Goal: Consume media (video, audio)

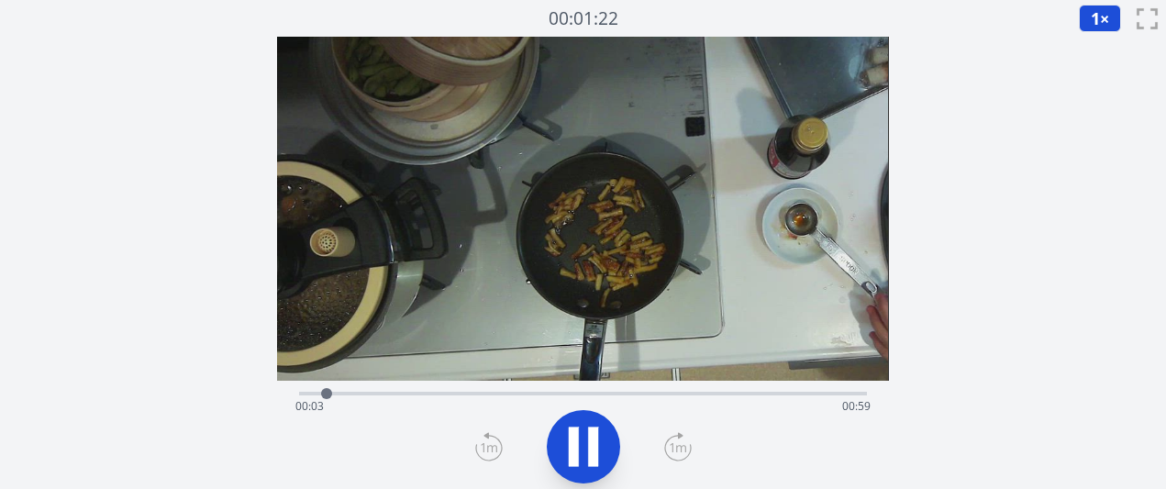
click at [673, 458] on icon at bounding box center [678, 446] width 28 height 29
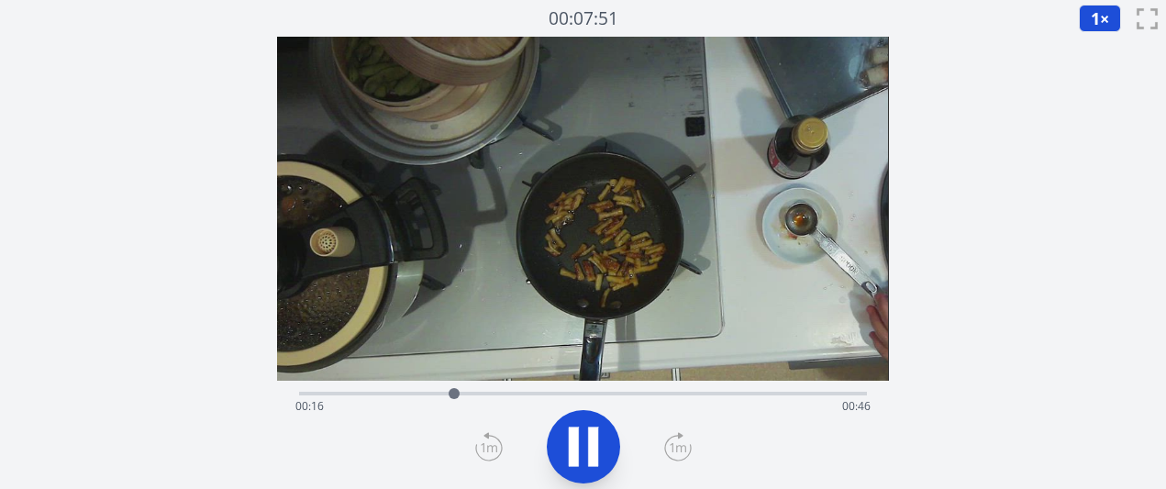
click at [673, 458] on icon at bounding box center [678, 446] width 28 height 29
click at [481, 446] on icon at bounding box center [489, 446] width 28 height 29
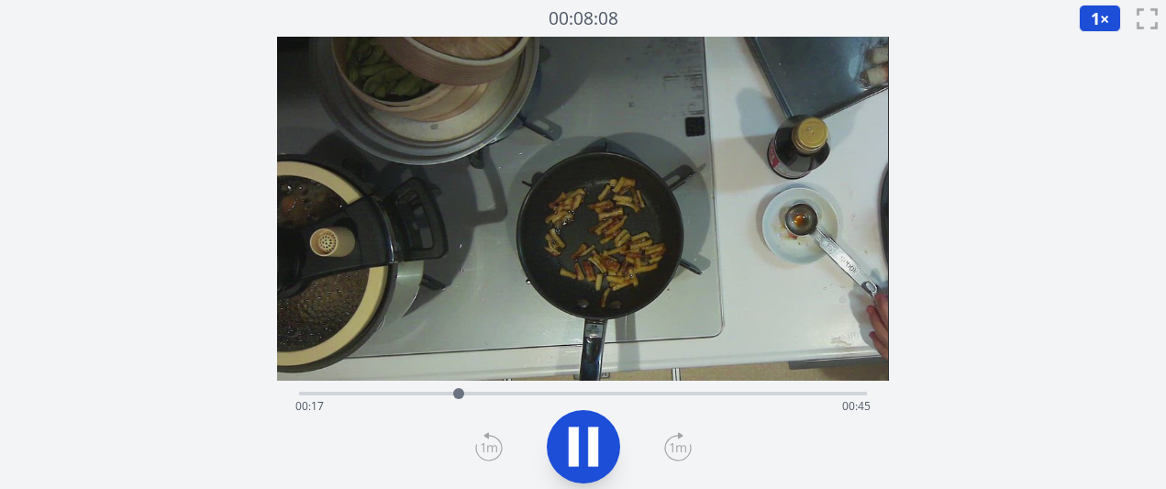
click at [481, 446] on icon at bounding box center [489, 446] width 28 height 29
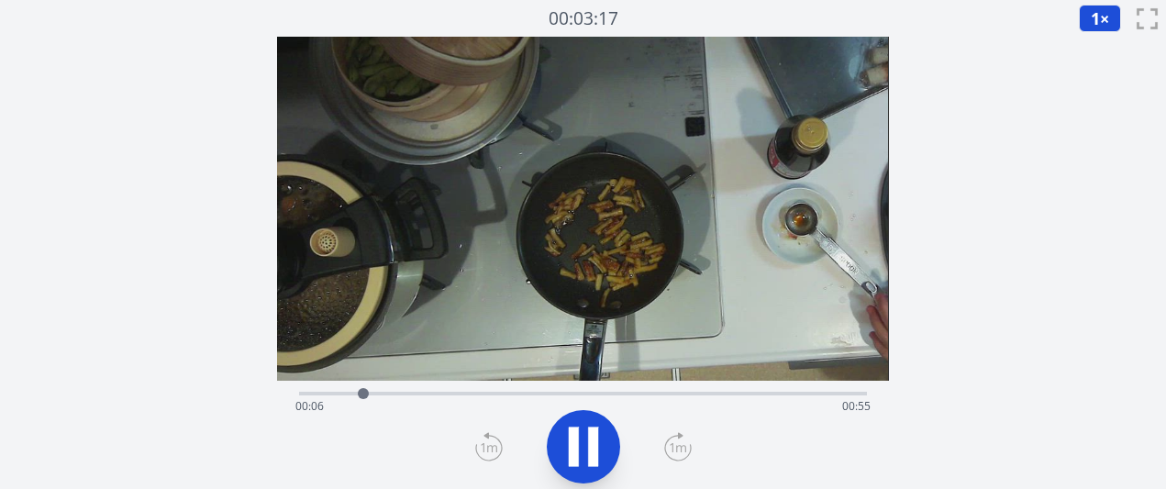
click at [481, 446] on icon at bounding box center [489, 446] width 28 height 29
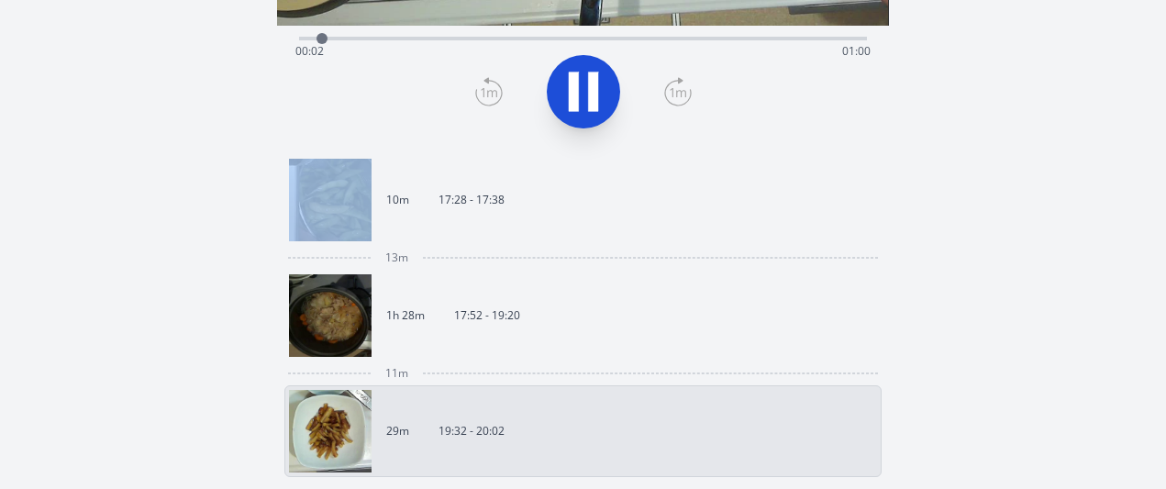
scroll to position [345, 0]
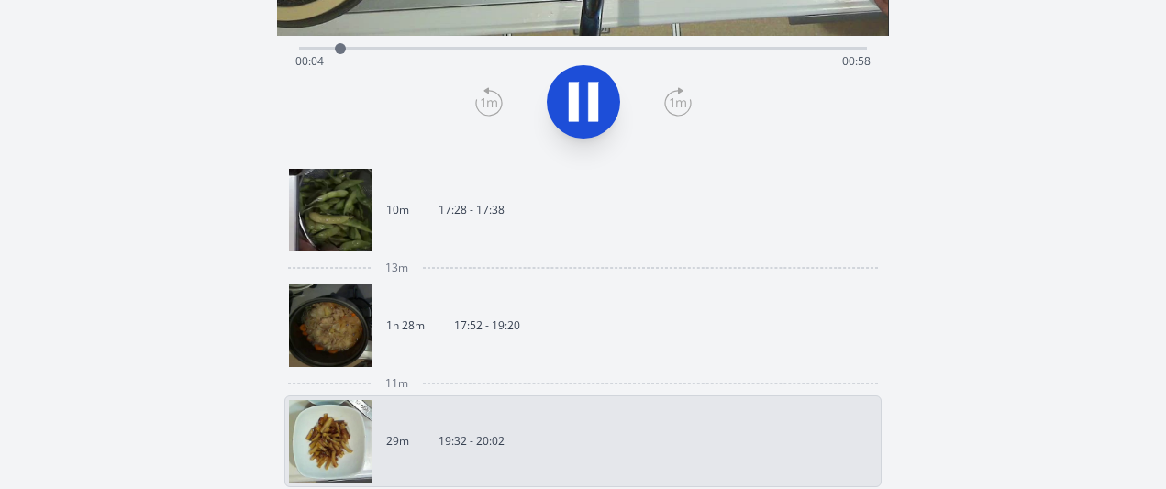
click at [523, 310] on link "1h 28m 17:52 - 19:20" at bounding box center [575, 325] width 573 height 83
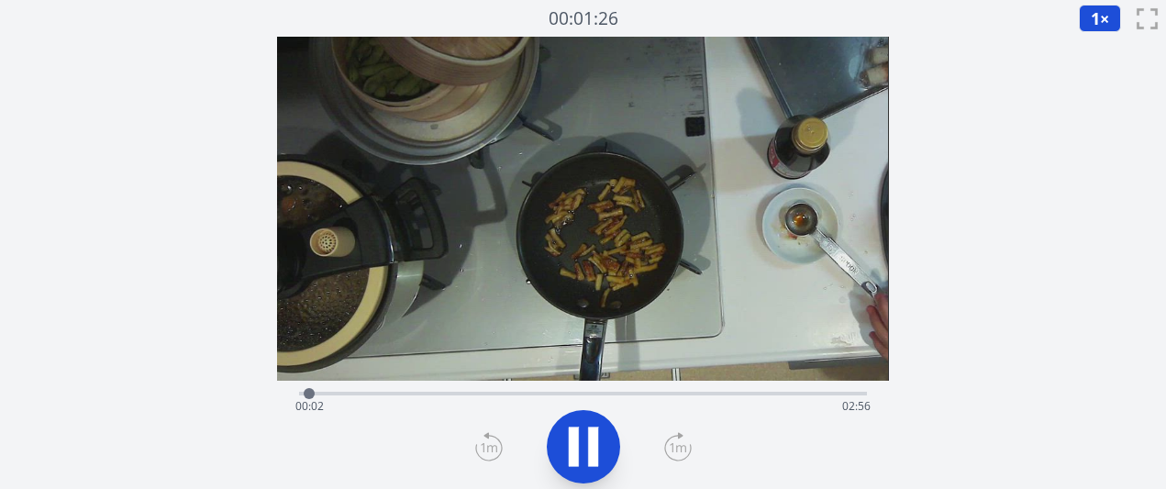
click at [677, 440] on icon at bounding box center [678, 446] width 28 height 29
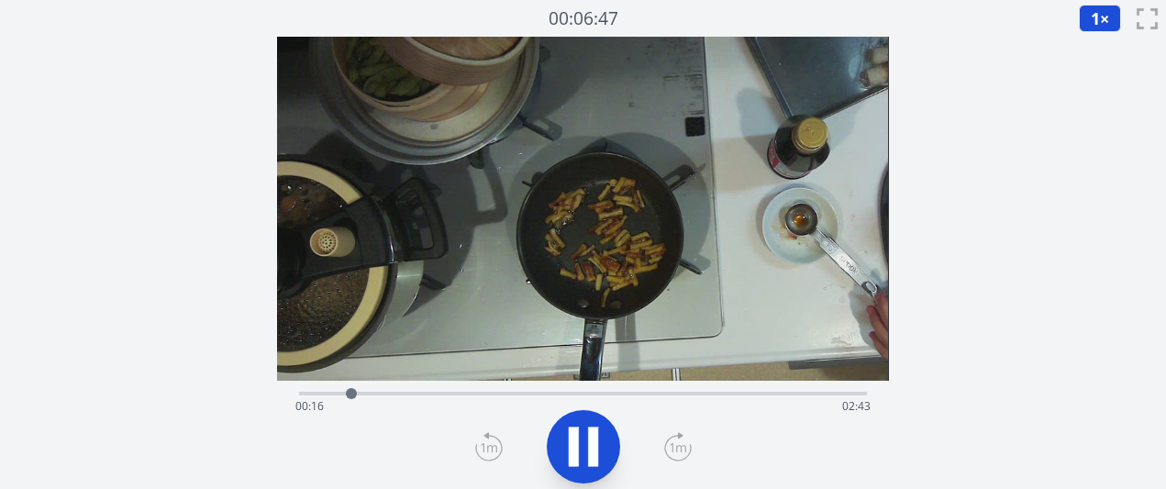
click at [677, 440] on icon at bounding box center [678, 446] width 28 height 29
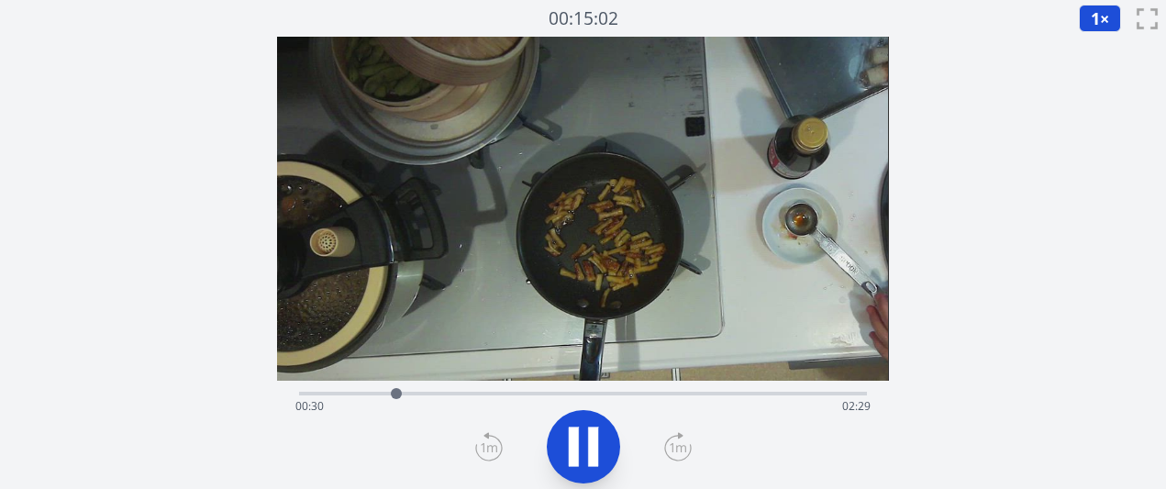
click at [677, 440] on icon at bounding box center [678, 446] width 28 height 29
click at [677, 439] on icon at bounding box center [678, 446] width 28 height 29
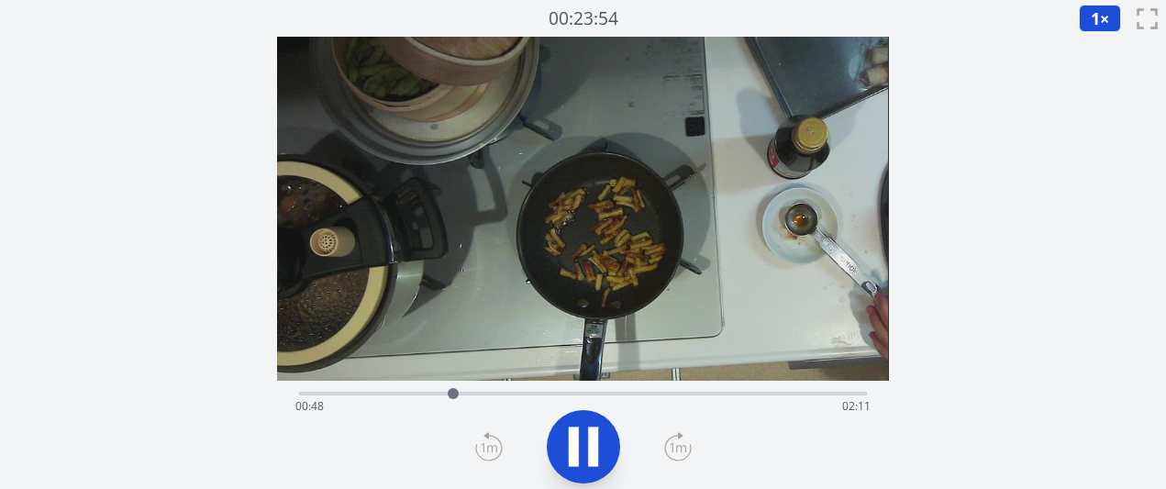
click at [677, 439] on icon at bounding box center [678, 446] width 28 height 29
click at [678, 438] on icon at bounding box center [680, 436] width 4 height 6
click at [486, 441] on icon at bounding box center [489, 446] width 28 height 29
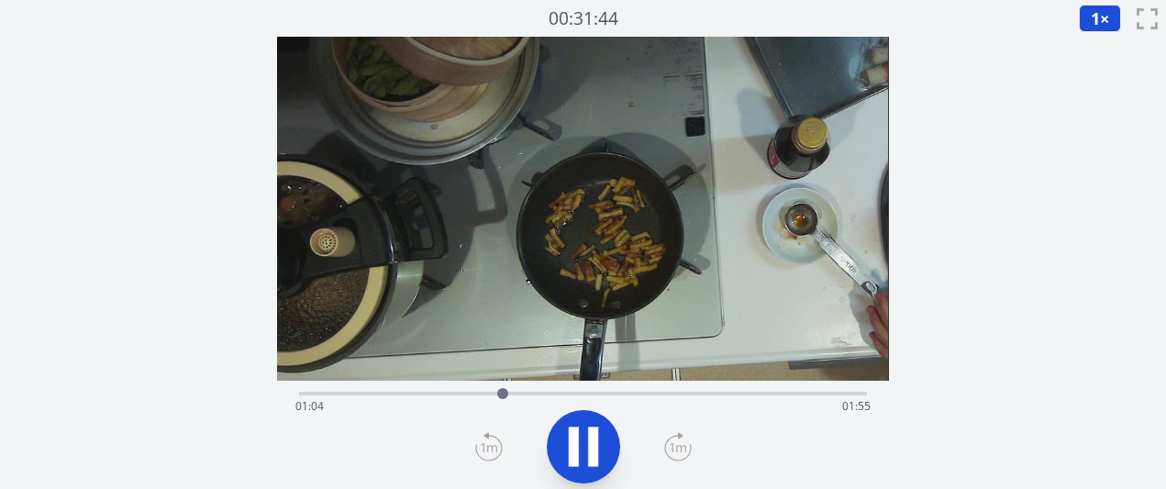
click at [676, 450] on icon at bounding box center [678, 447] width 17 height 9
click at [494, 393] on div "Time elapsed: 01:19 Time remaining: 01:39" at bounding box center [582, 406] width 574 height 29
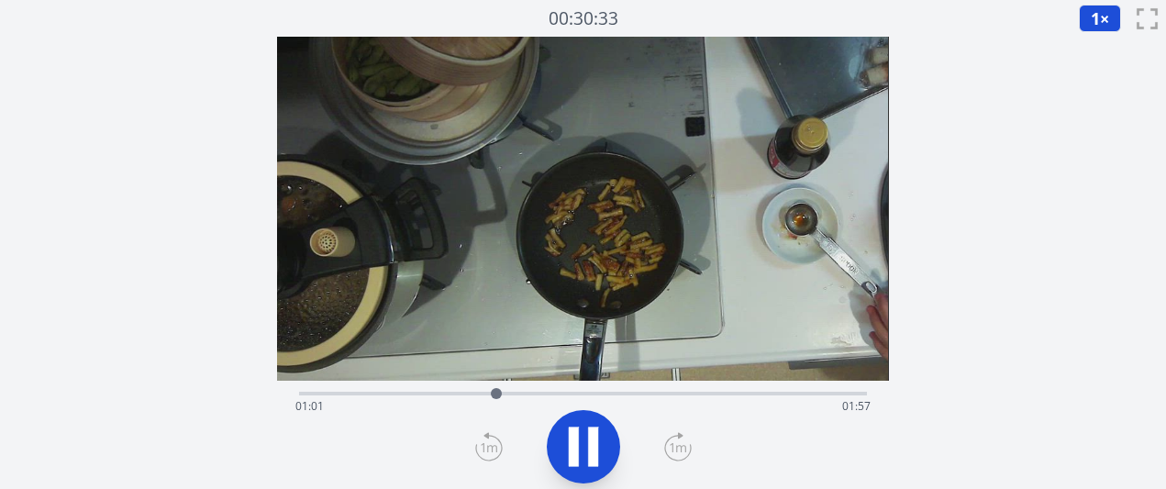
click at [477, 393] on div "Time elapsed: 01:01 Time remaining: 01:57" at bounding box center [582, 406] width 574 height 29
click at [476, 393] on div at bounding box center [478, 393] width 11 height 11
click at [681, 449] on icon at bounding box center [678, 447] width 17 height 9
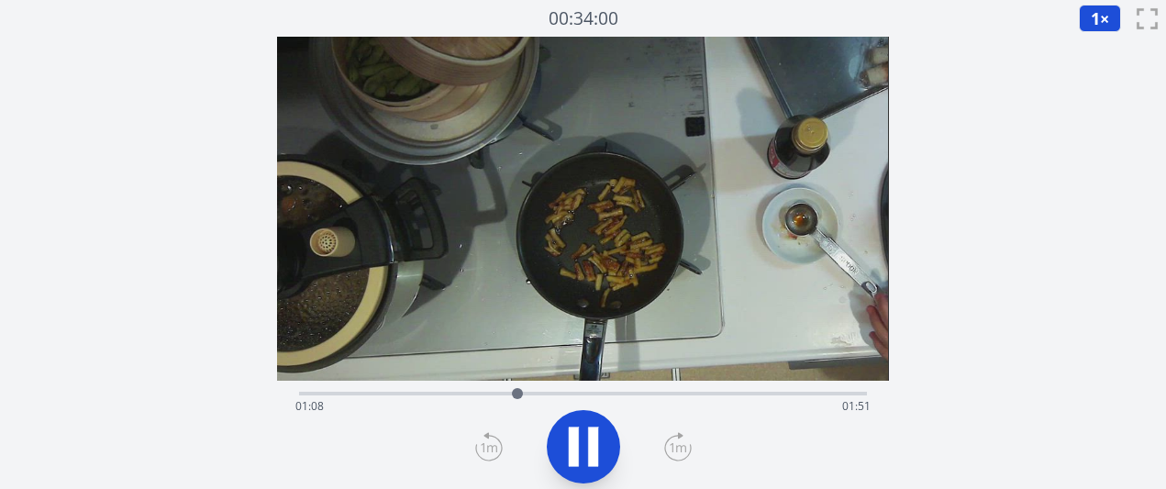
click at [681, 449] on icon at bounding box center [678, 447] width 17 height 9
click at [680, 449] on icon at bounding box center [678, 446] width 28 height 29
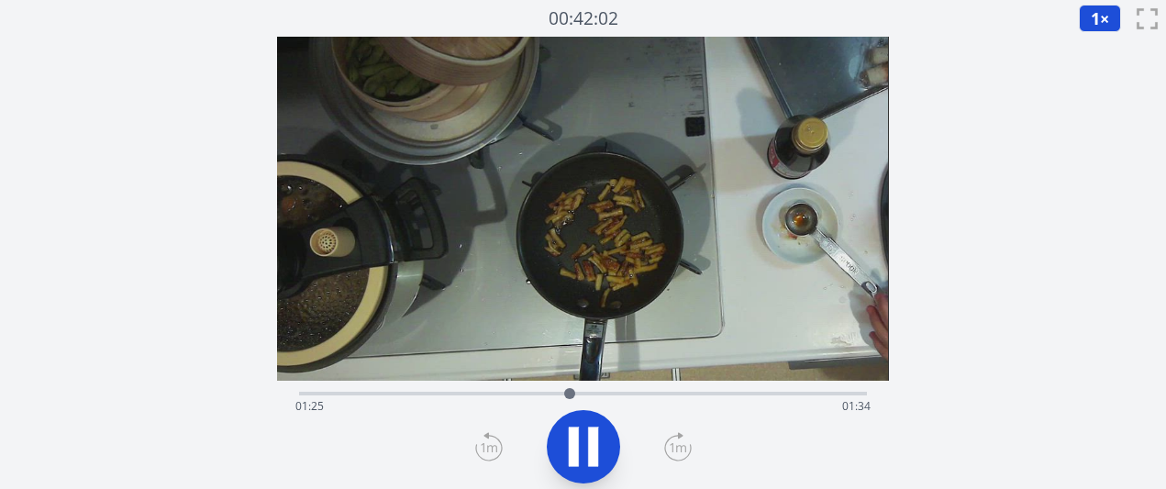
click at [680, 449] on icon at bounding box center [678, 446] width 28 height 29
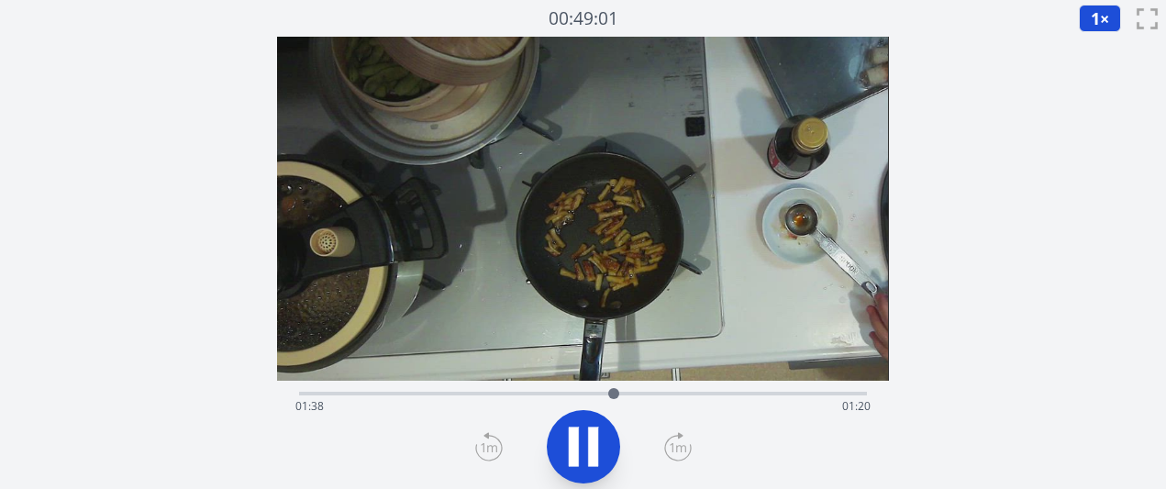
click at [680, 449] on icon at bounding box center [678, 446] width 28 height 29
click at [668, 442] on icon at bounding box center [678, 446] width 28 height 29
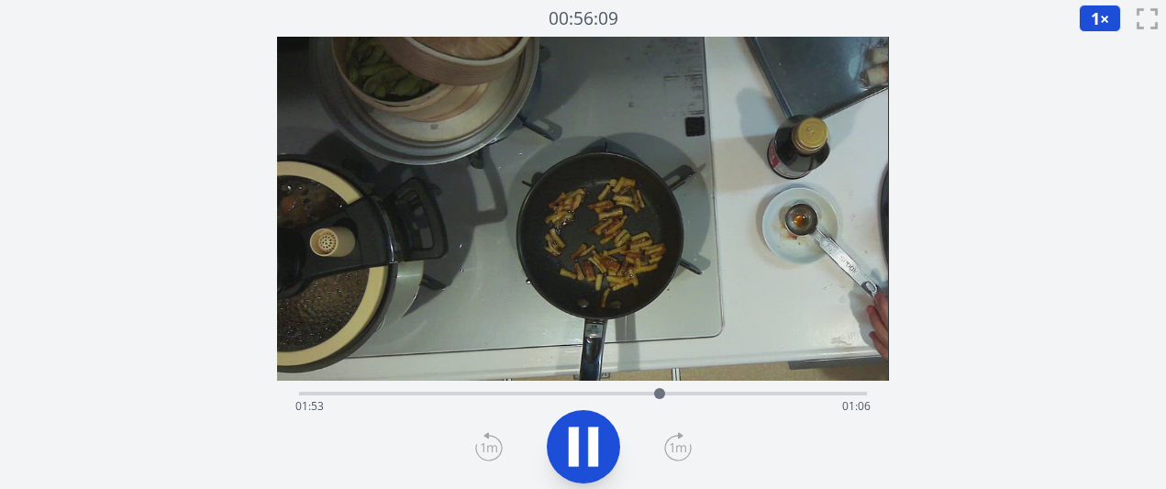
click at [668, 442] on icon at bounding box center [678, 446] width 28 height 29
click at [746, 386] on div "Time elapsed: 02:05 Time remaining: 00:53" at bounding box center [582, 392] width 567 height 22
click at [802, 388] on div "Time elapsed: 02:24 Time remaining: 00:35" at bounding box center [582, 392] width 567 height 22
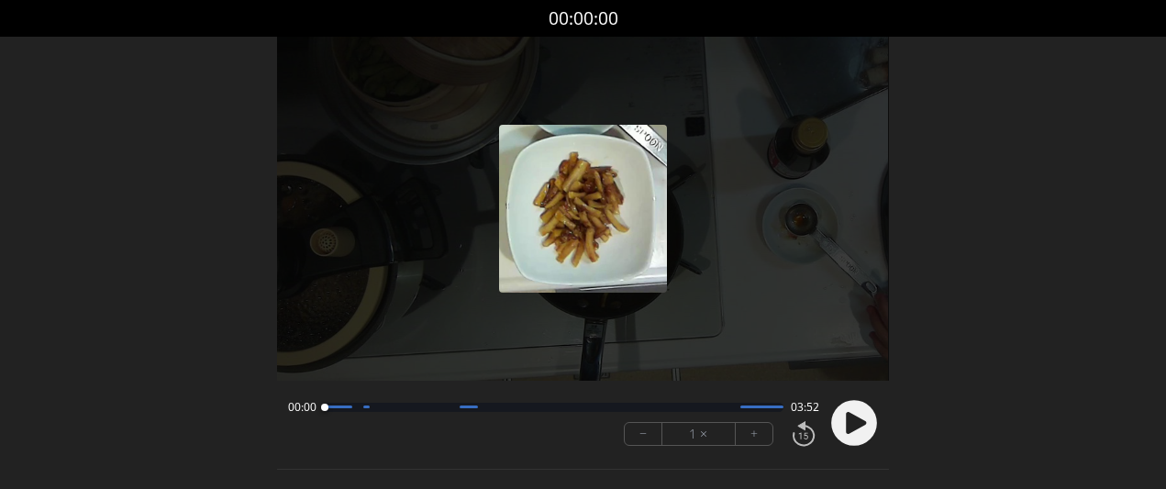
click at [754, 427] on font "+" at bounding box center [754, 433] width 7 height 21
click at [859, 421] on icon at bounding box center [856, 423] width 20 height 22
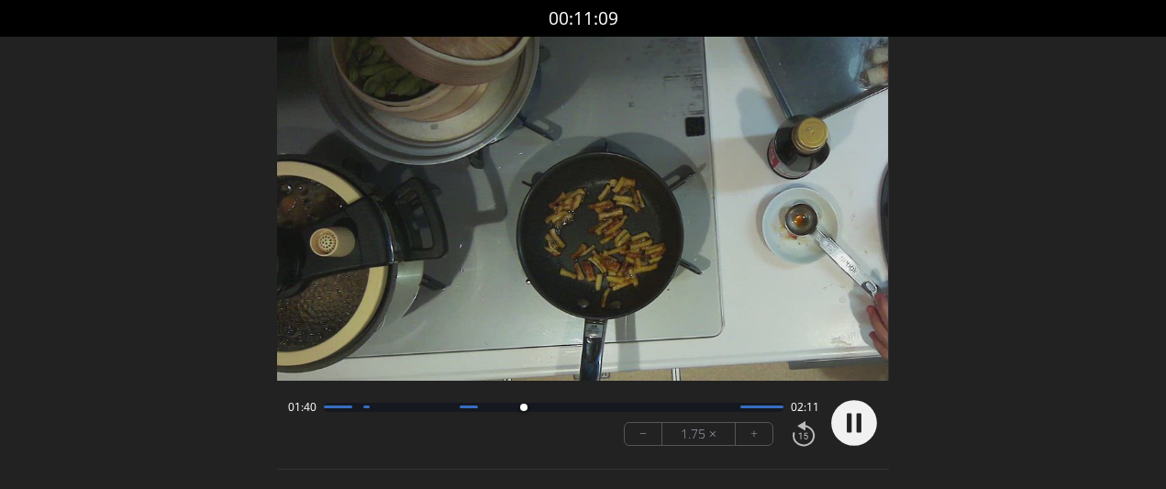
click at [851, 428] on circle at bounding box center [854, 423] width 46 height 46
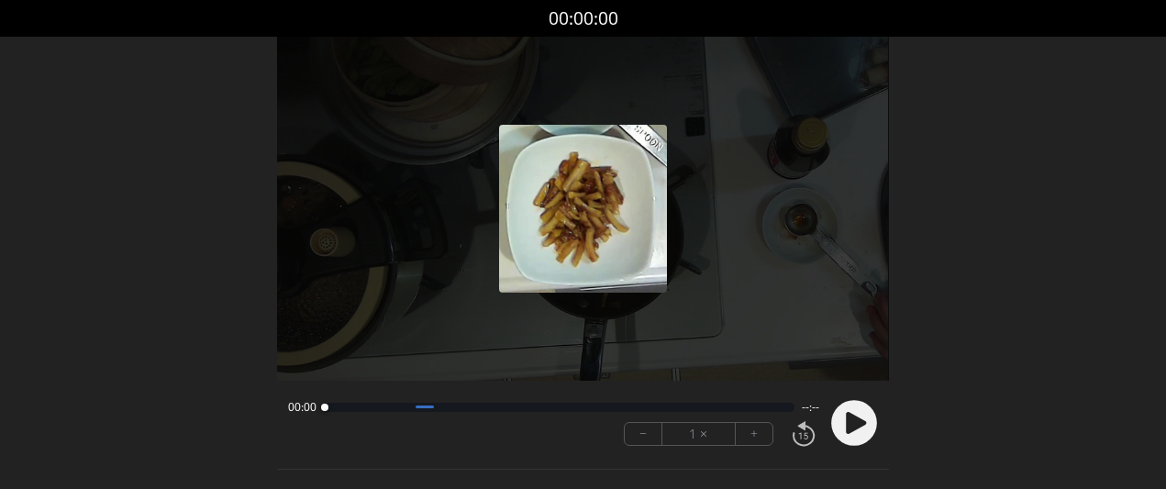
scroll to position [1, 0]
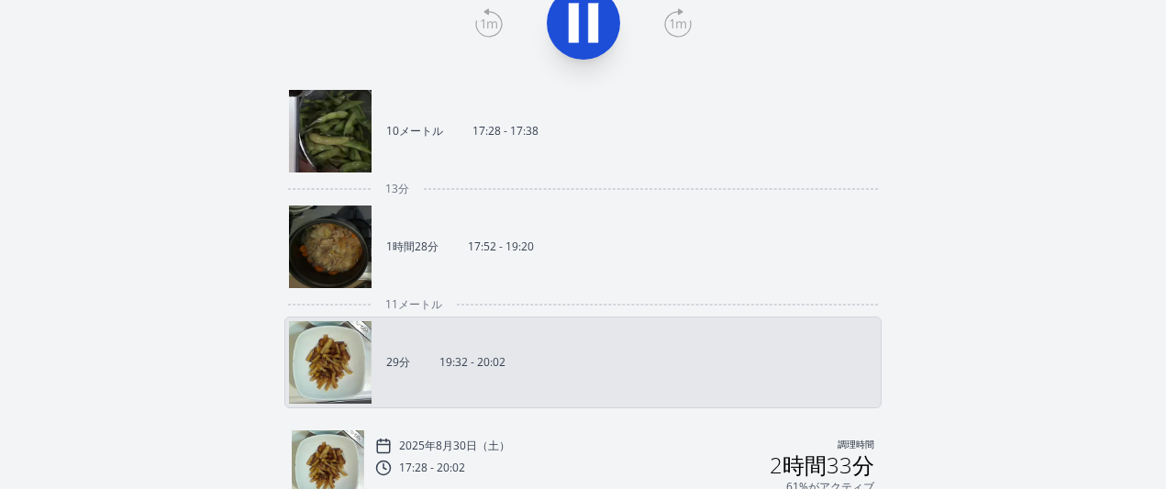
scroll to position [419, 0]
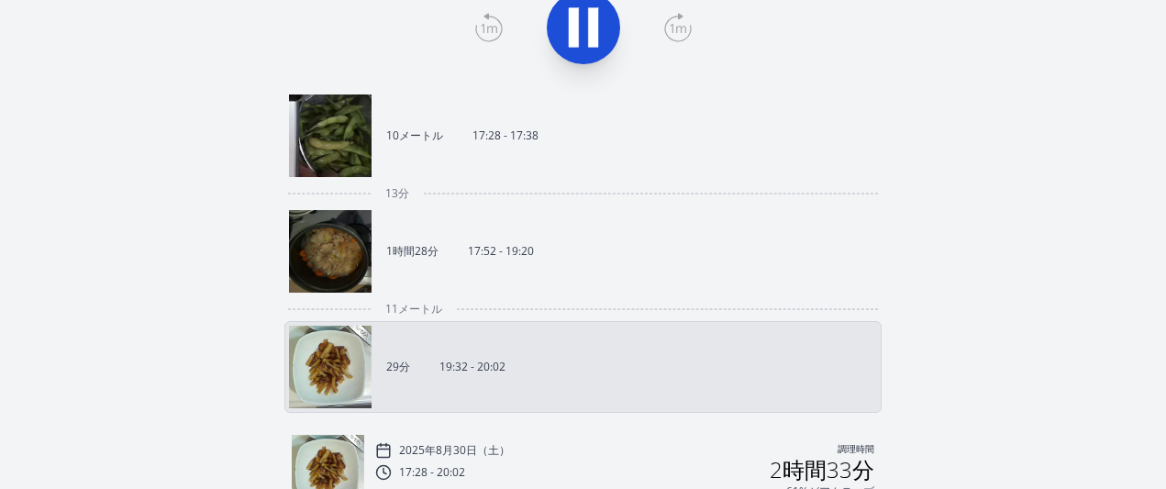
click at [431, 261] on link "1時間28分 17:52 - 19:20" at bounding box center [575, 251] width 573 height 83
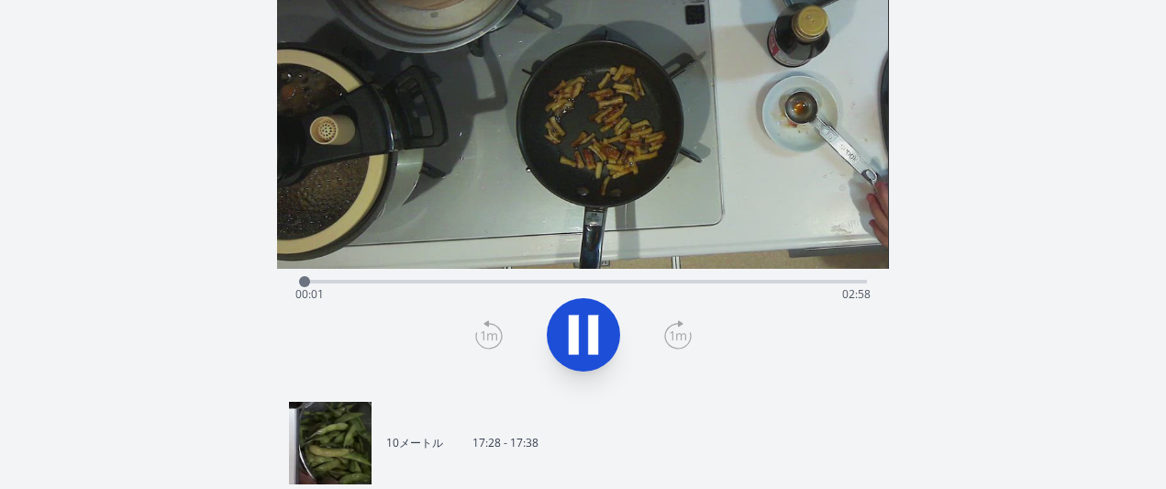
scroll to position [73, 0]
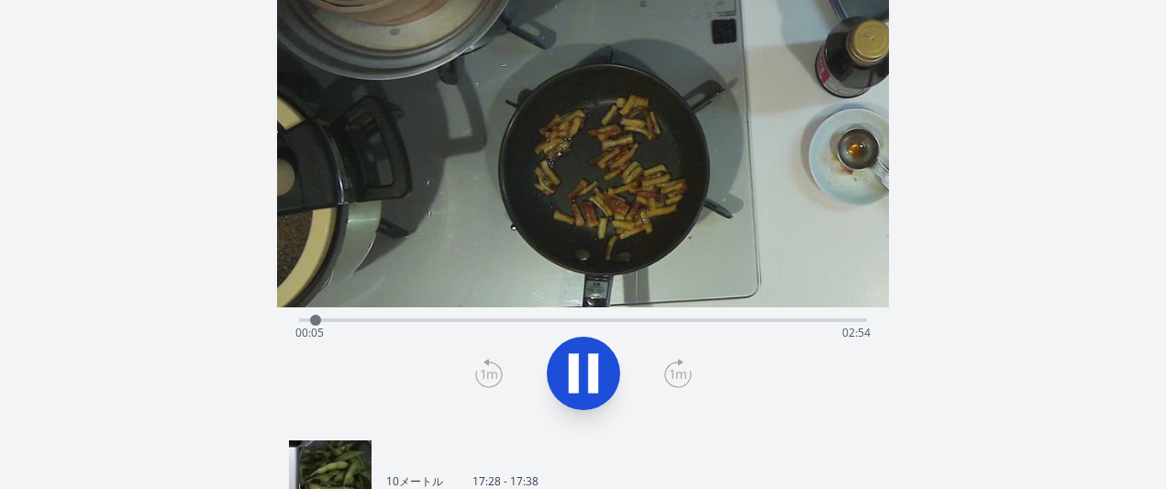
click at [594, 321] on div "経過時間: 00:05 残り時間: 02:54" at bounding box center [582, 332] width 574 height 29
click at [553, 321] on div "経過時間: 01:33 残り時間: 01:25" at bounding box center [582, 332] width 574 height 29
click at [465, 326] on div "経過時間: 01:20 残り時間: 01:38" at bounding box center [582, 332] width 574 height 29
click at [441, 325] on div "経過時間: 00:53 残り時間: 02:06" at bounding box center [582, 332] width 574 height 29
click at [595, 379] on icon at bounding box center [593, 372] width 10 height 39
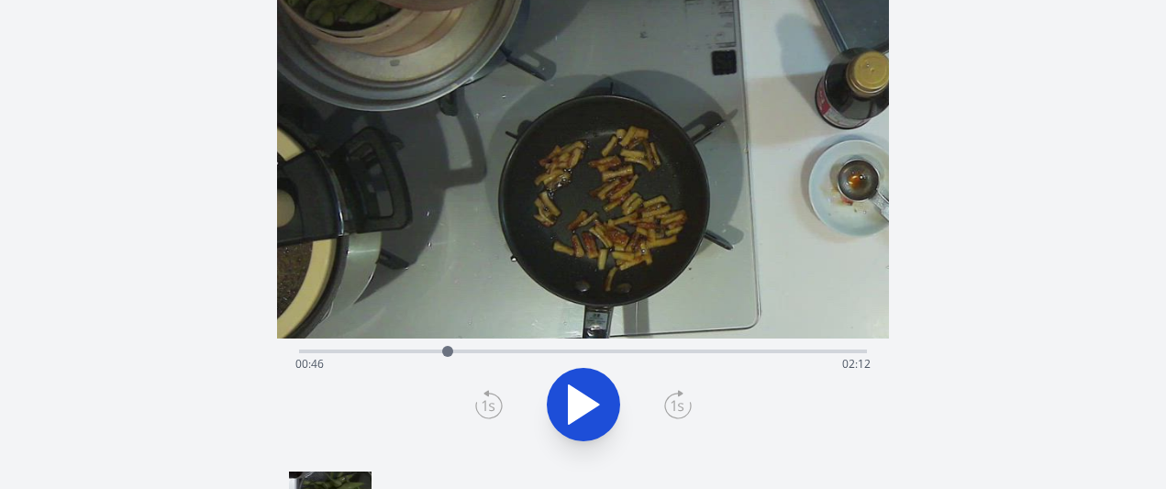
scroll to position [0, 0]
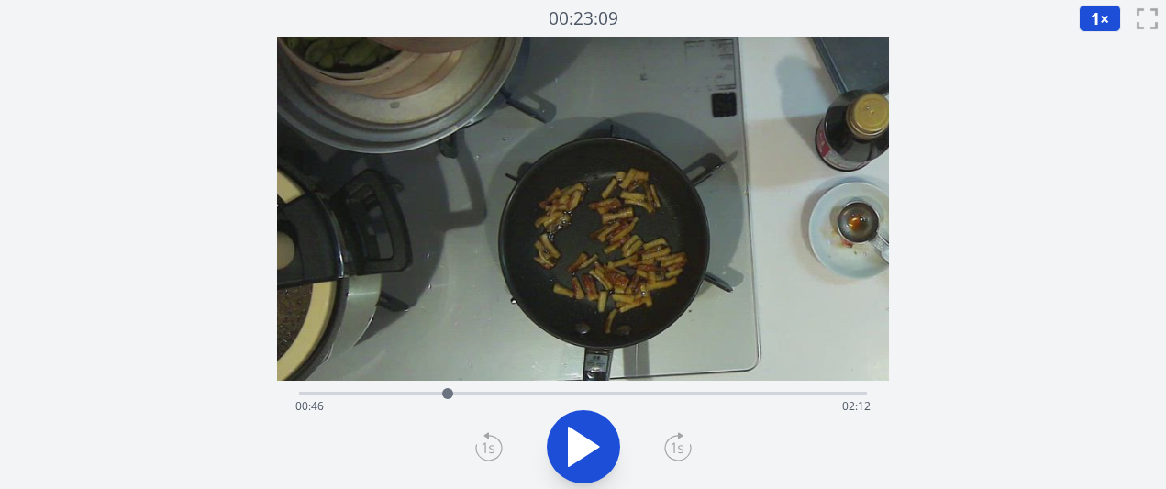
click at [584, 456] on icon at bounding box center [584, 447] width 30 height 39
click at [584, 455] on icon at bounding box center [583, 446] width 51 height 51
click at [584, 455] on icon at bounding box center [584, 447] width 30 height 39
click at [584, 455] on icon at bounding box center [583, 446] width 51 height 51
click at [584, 455] on icon at bounding box center [584, 447] width 30 height 39
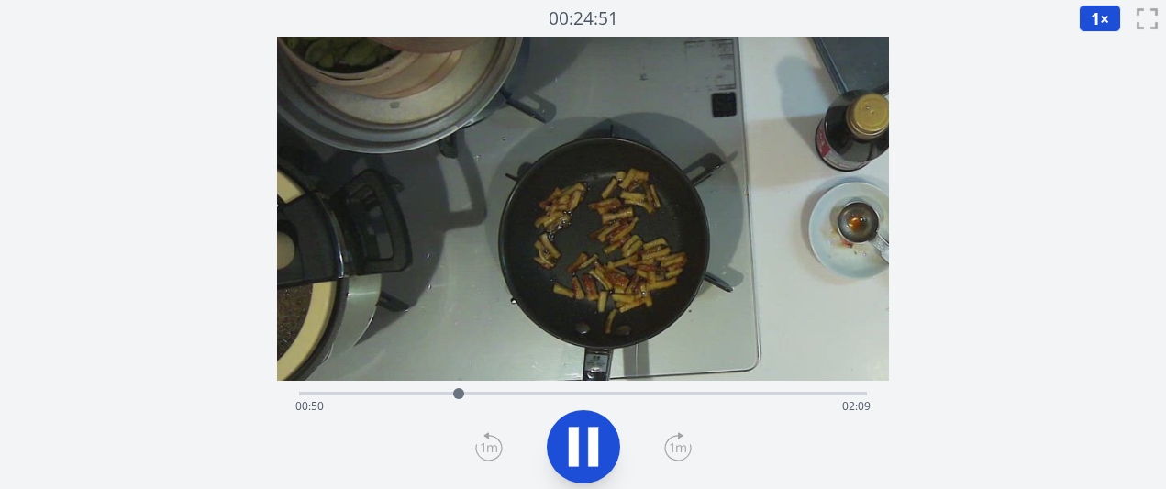
click at [584, 455] on icon at bounding box center [583, 446] width 51 height 51
click at [597, 428] on icon at bounding box center [583, 446] width 51 height 51
click at [677, 447] on icon at bounding box center [678, 446] width 28 height 29
click at [488, 446] on icon at bounding box center [489, 446] width 28 height 29
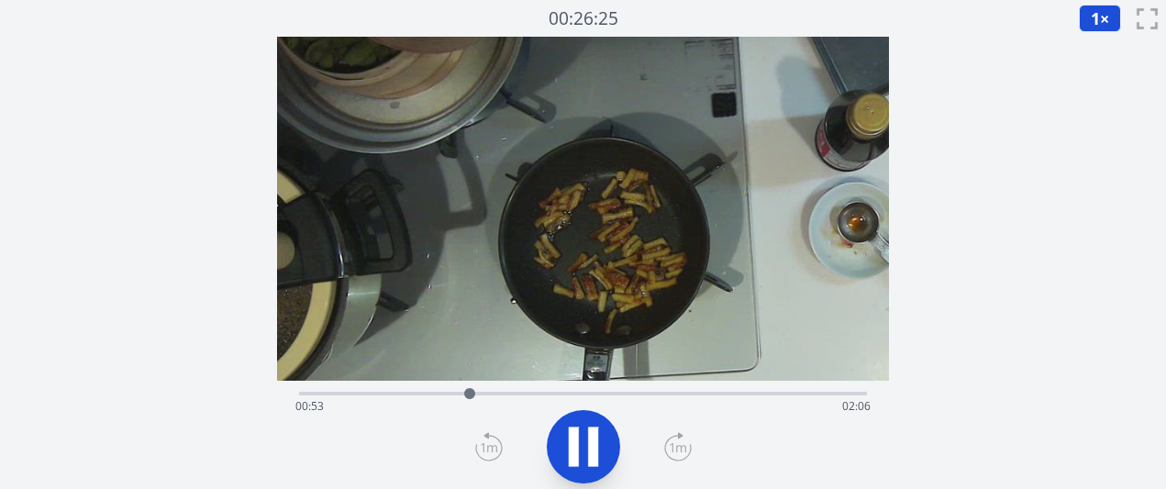
click at [569, 458] on icon at bounding box center [574, 446] width 10 height 39
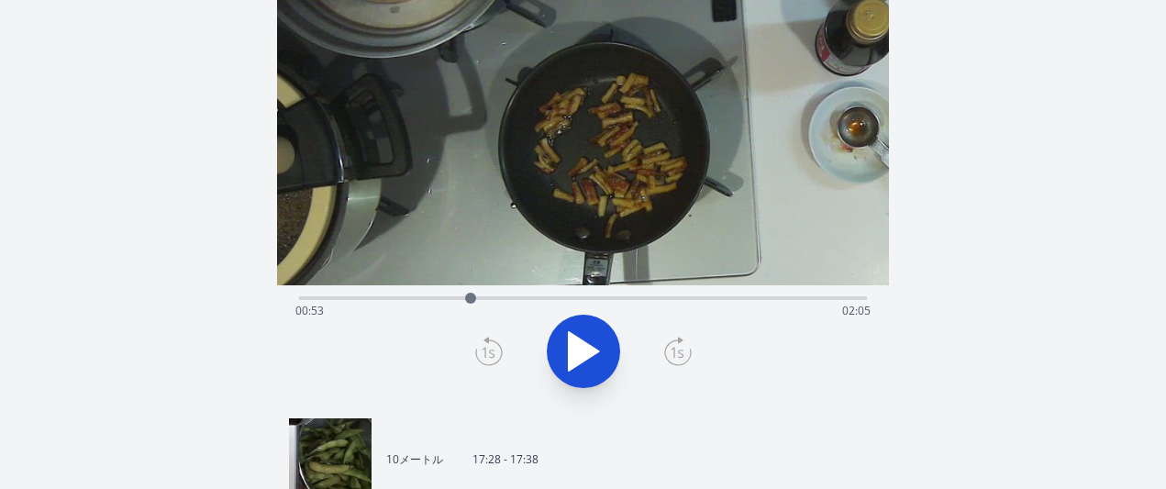
scroll to position [123, 0]
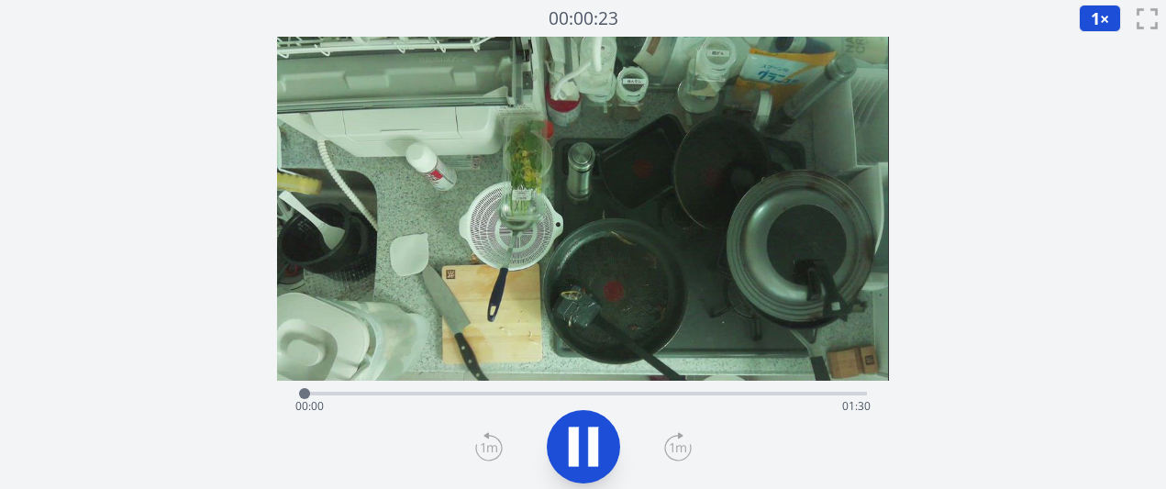
click at [676, 452] on icon at bounding box center [678, 446] width 28 height 29
click at [673, 452] on icon at bounding box center [678, 446] width 28 height 29
click at [671, 452] on icon at bounding box center [678, 446] width 28 height 29
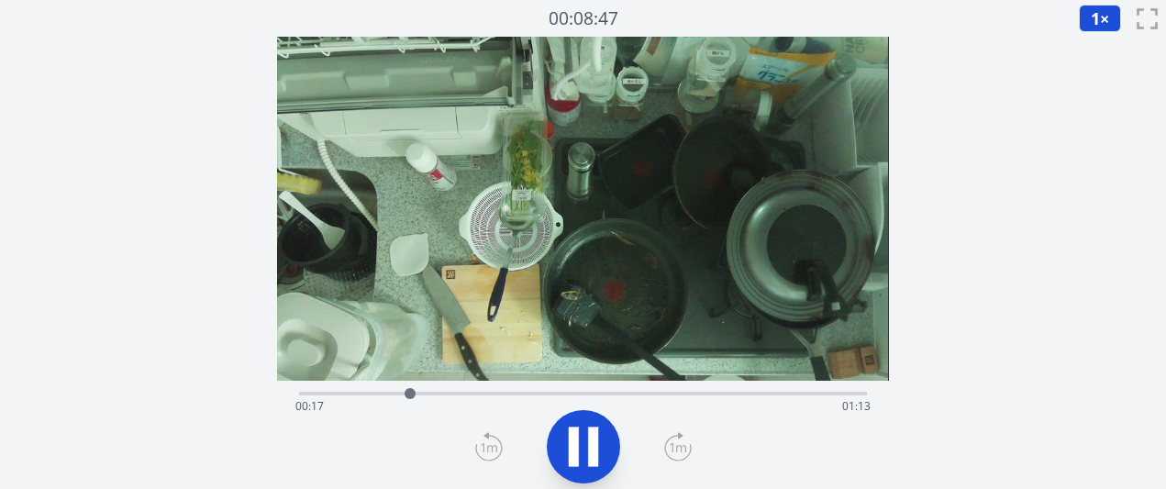
click at [671, 452] on icon at bounding box center [678, 446] width 28 height 29
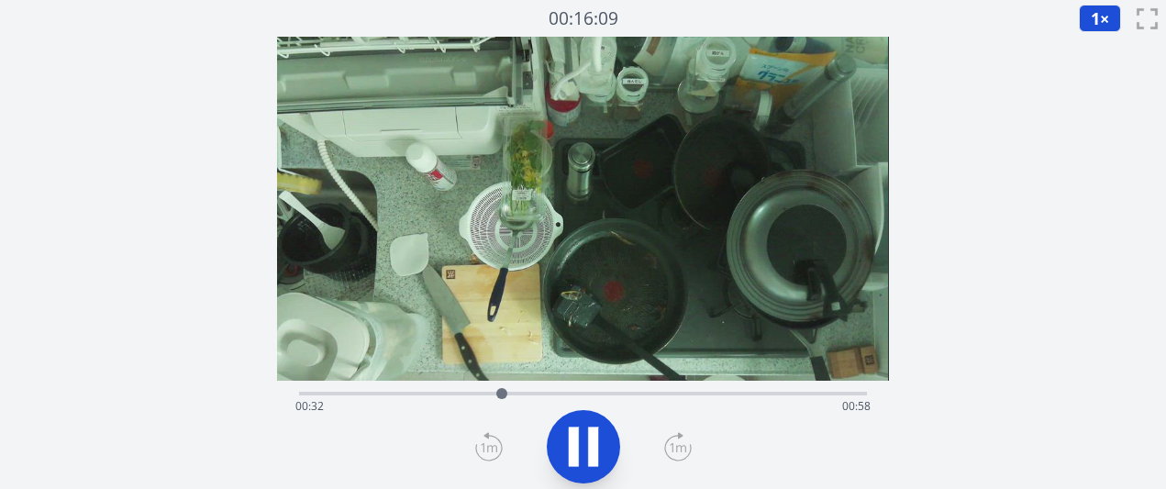
click at [671, 452] on icon at bounding box center [678, 446] width 28 height 29
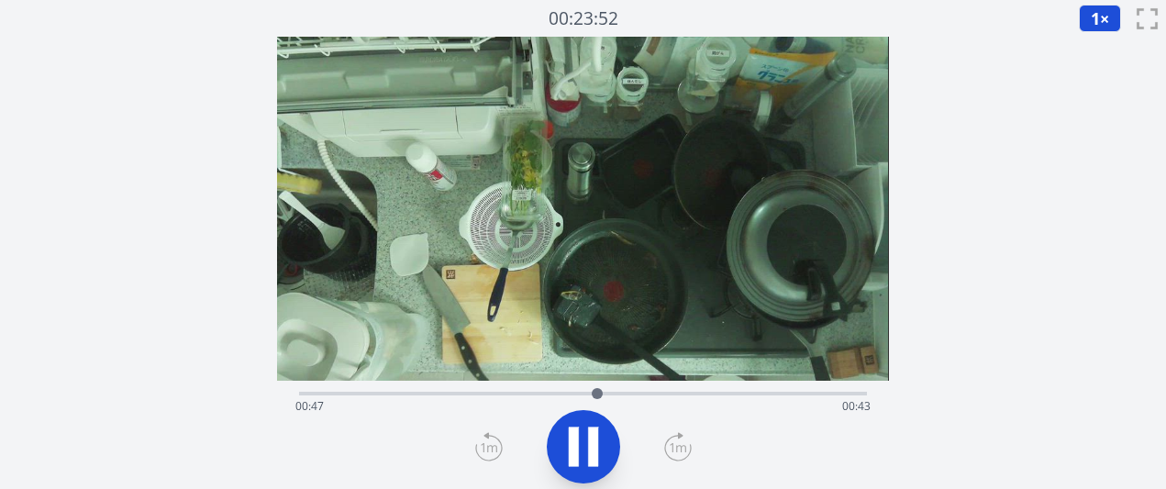
click at [671, 452] on icon at bounding box center [678, 446] width 28 height 29
click at [478, 453] on icon at bounding box center [489, 446] width 28 height 29
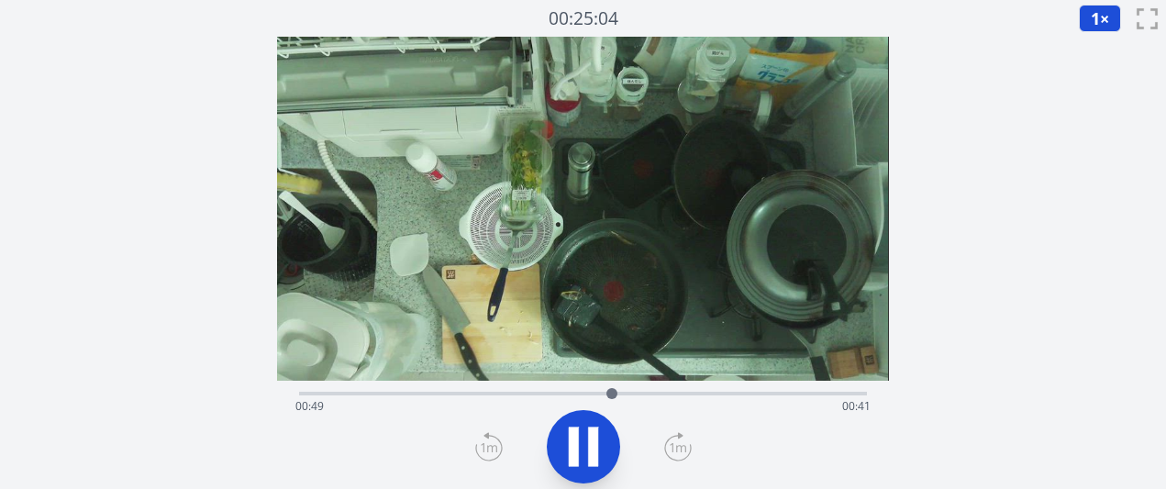
click at [478, 453] on icon at bounding box center [489, 446] width 28 height 29
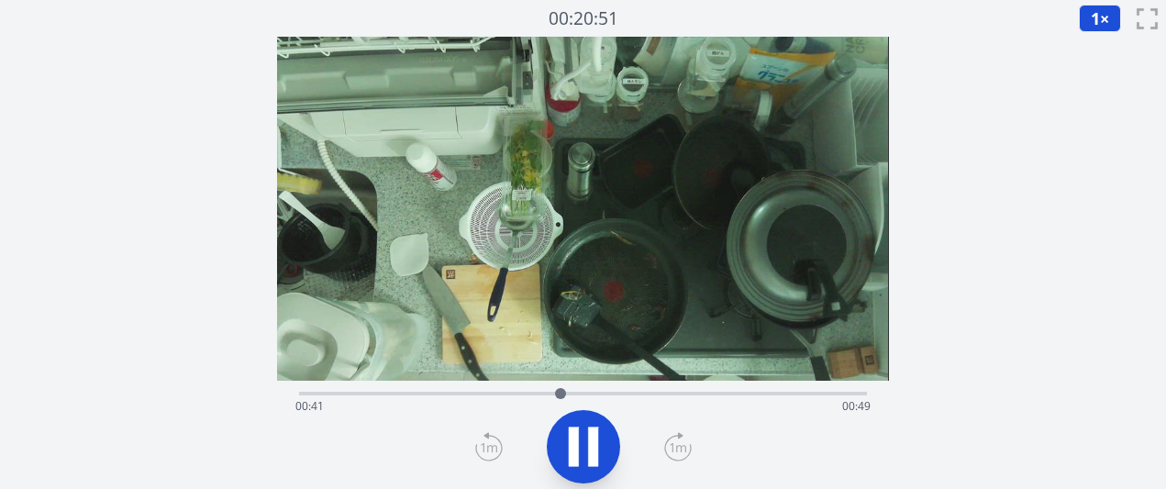
click at [478, 453] on icon at bounding box center [489, 446] width 28 height 29
click at [483, 450] on icon at bounding box center [489, 447] width 17 height 9
click at [596, 392] on div "経過時間: 00:52 残り時間: 00:38" at bounding box center [582, 406] width 574 height 29
click at [569, 399] on div "経過時間: 00:49 残り時間: 00:41" at bounding box center [582, 406] width 574 height 29
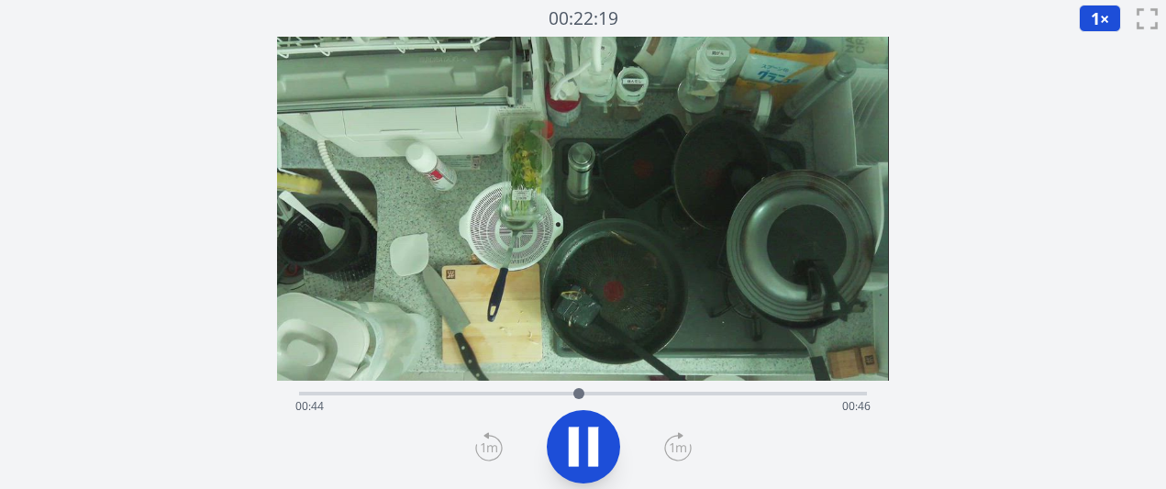
click at [554, 399] on div "経過時間: 00:44 残り時間: 00:46" at bounding box center [582, 406] width 574 height 29
click at [760, 393] on div "経過時間: 00:42 残り時間: 00:48" at bounding box center [582, 406] width 574 height 29
click at [739, 392] on div "経過時間: 01:14 残り時間: 00:16" at bounding box center [582, 406] width 574 height 29
click at [720, 395] on div "経過時間: 01:10 残り時間: 00:20" at bounding box center [582, 406] width 574 height 29
click at [708, 396] on div "経過時間: 01:07 残り時間: 00:23" at bounding box center [582, 406] width 574 height 29
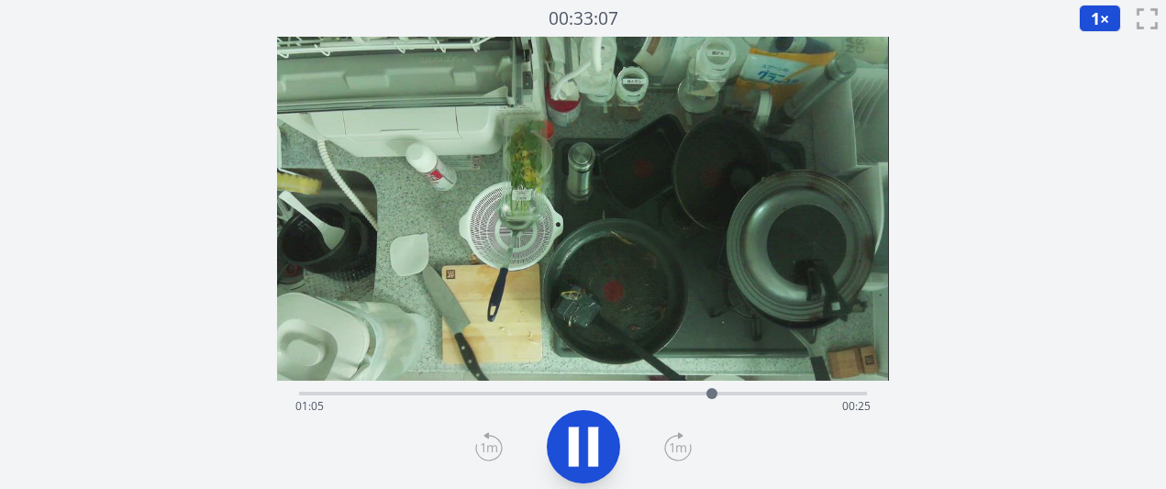
click at [684, 399] on div "経過時間: 01:05 残り時間: 00:25" at bounding box center [582, 406] width 574 height 29
click at [643, 397] on div "経過時間: 01:01 残り時間: 00:29" at bounding box center [582, 406] width 574 height 29
click at [635, 397] on div "経過時間: 00:57 残り時間: 00:33" at bounding box center [582, 406] width 574 height 29
click at [614, 395] on div "経過時間: 00:54 残り時間: 00:36" at bounding box center [582, 406] width 574 height 29
click at [675, 453] on icon at bounding box center [678, 446] width 28 height 29
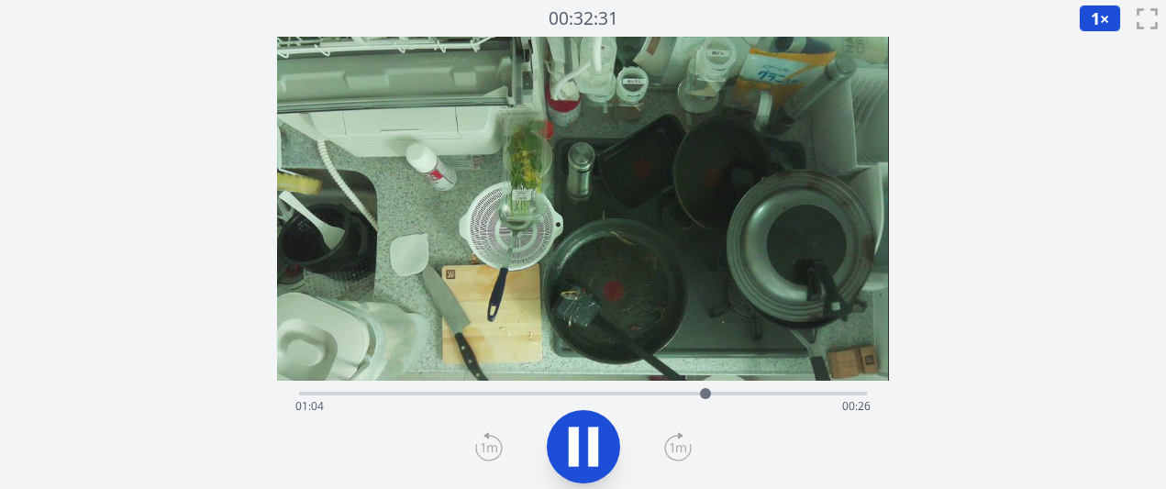
click at [675, 453] on icon at bounding box center [678, 446] width 28 height 29
click at [676, 455] on icon at bounding box center [678, 446] width 28 height 29
click at [676, 456] on icon at bounding box center [678, 446] width 28 height 29
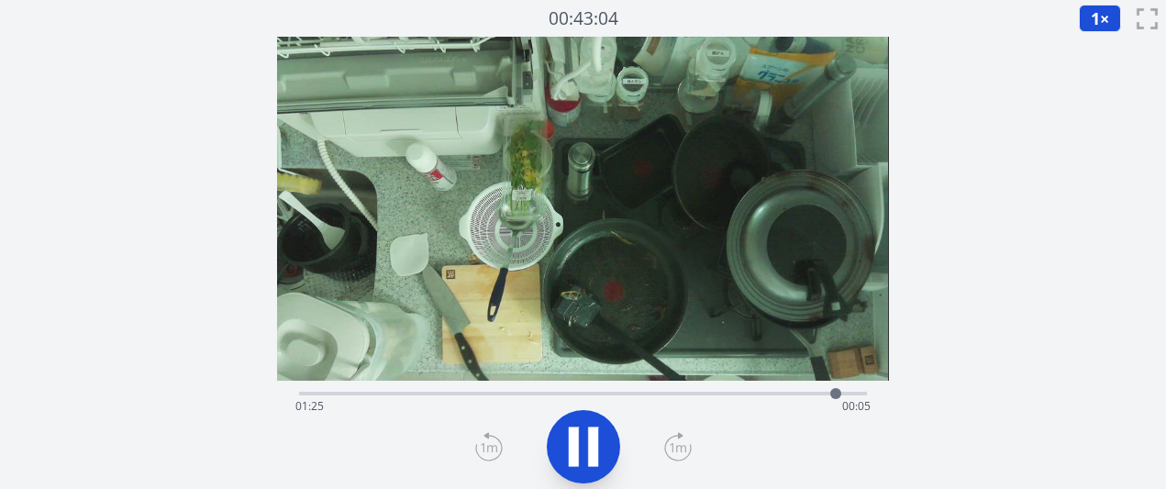
click at [598, 382] on div "経過時間: 01:25 残り時間: 00:05" at bounding box center [582, 392] width 567 height 22
click at [590, 384] on div "経過時間: 00:49 残り時間: 00:41" at bounding box center [582, 392] width 567 height 22
click at [584, 387] on div at bounding box center [596, 394] width 28 height 28
click at [571, 385] on div "経過時間: 01:04 残り時間: 00:26" at bounding box center [582, 392] width 567 height 22
click at [589, 451] on icon at bounding box center [593, 446] width 10 height 39
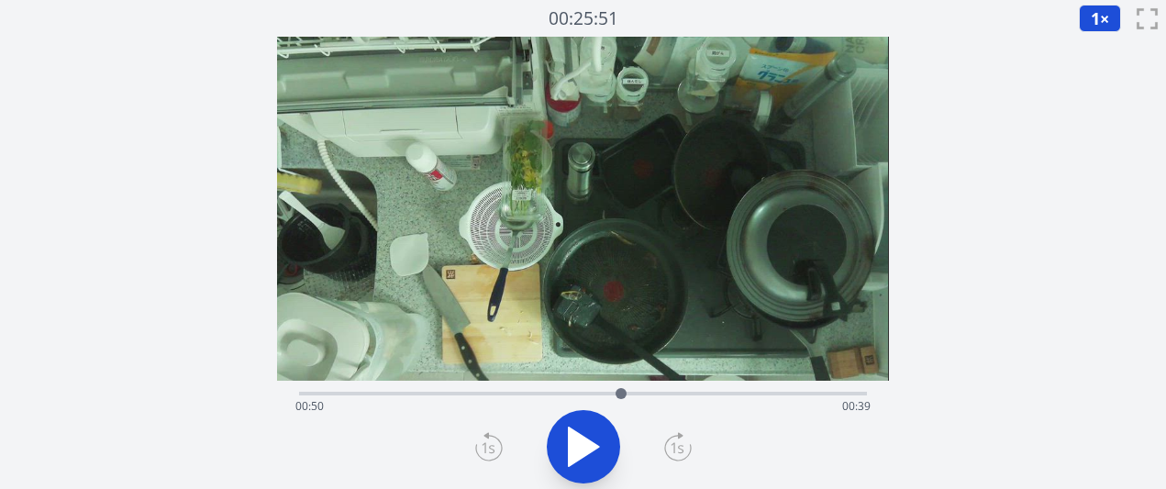
click at [609, 395] on div at bounding box center [621, 394] width 28 height 28
click at [591, 467] on icon at bounding box center [583, 446] width 51 height 51
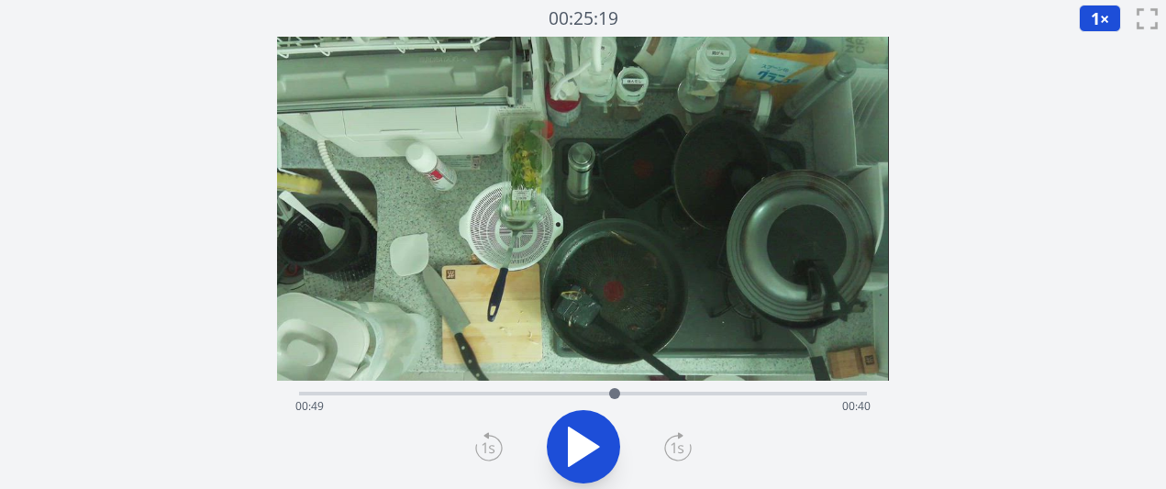
click at [509, 396] on div "経過時間: 00:49 残り時間: 00:40" at bounding box center [582, 406] width 574 height 29
click at [488, 394] on div "経過時間: 00:33 残り時間: 00:57" at bounding box center [582, 406] width 574 height 29
click at [457, 392] on div "経過時間: 00:29 残り時間: 01:00" at bounding box center [582, 406] width 574 height 29
click at [428, 388] on div "経過時間: 00:24 残り時間: 01:05" at bounding box center [582, 392] width 567 height 22
click at [397, 388] on div "経過時間: 00:20 残り時間: 01:10" at bounding box center [582, 392] width 567 height 22
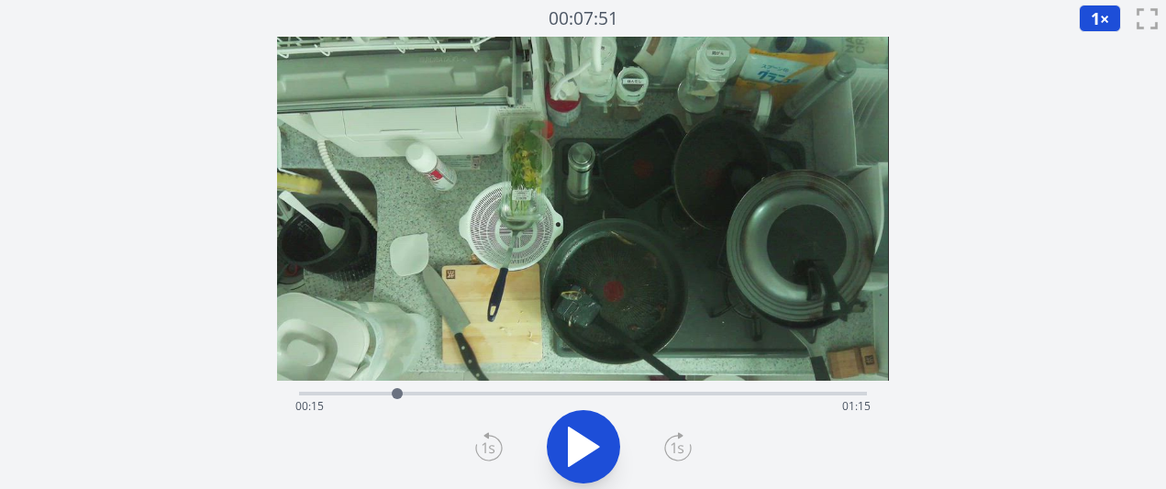
click at [597, 393] on div "経過時間: 00:15 残り時間: 01:15" at bounding box center [582, 406] width 574 height 29
click at [574, 394] on div "経過時間: 00:47 残り時間: 00:43" at bounding box center [582, 406] width 574 height 29
click at [579, 394] on div at bounding box center [574, 393] width 11 height 11
click at [579, 394] on div at bounding box center [578, 393] width 11 height 11
click at [582, 439] on icon at bounding box center [584, 447] width 30 height 39
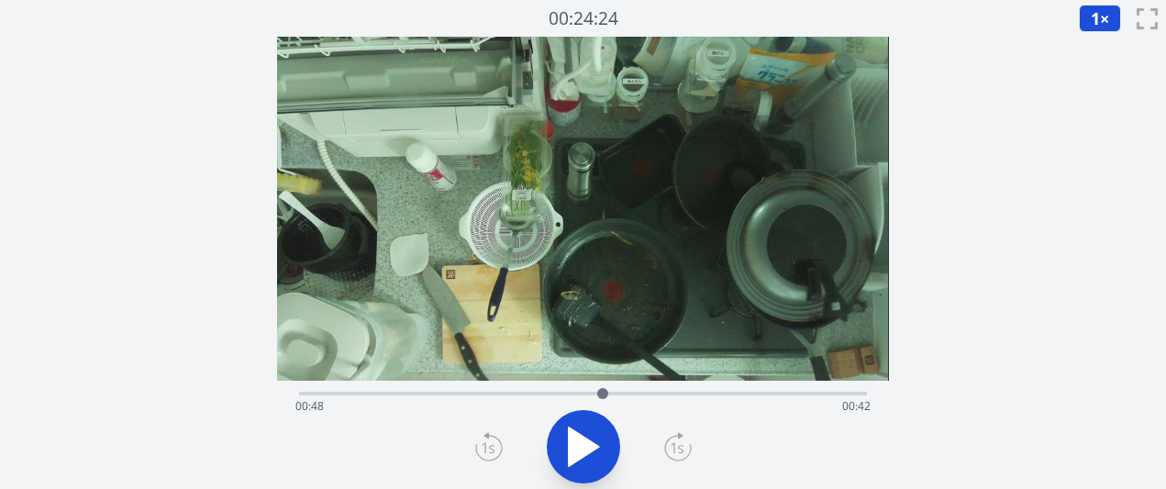
click at [612, 388] on div at bounding box center [603, 394] width 28 height 28
click at [626, 393] on div at bounding box center [623, 393] width 11 height 11
click at [615, 392] on div "経過時間: 00:53 残り時間: 00:37" at bounding box center [582, 406] width 574 height 29
click at [614, 392] on div at bounding box center [618, 393] width 11 height 11
click at [613, 392] on div at bounding box center [616, 393] width 11 height 11
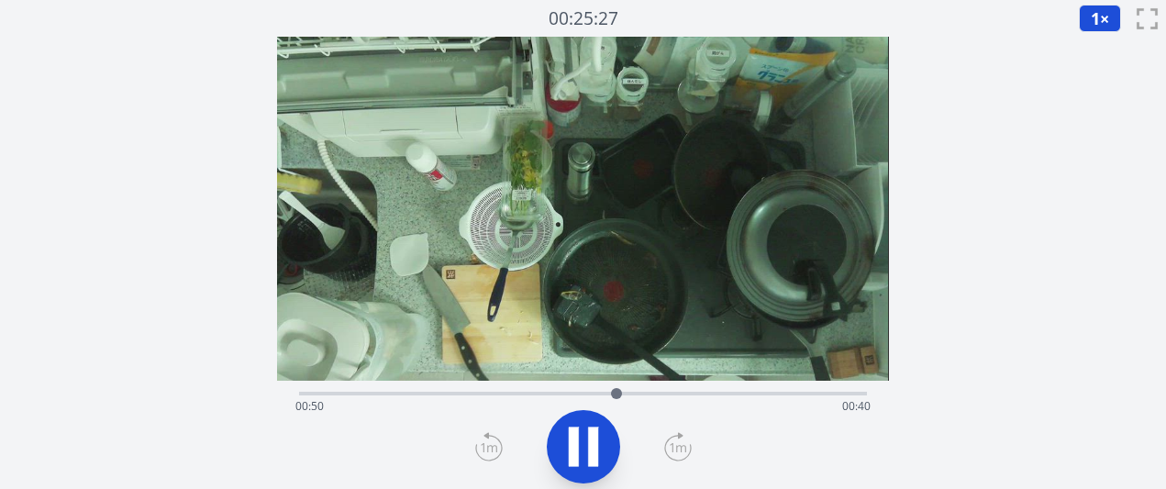
click at [591, 392] on div "経過時間: 00:50 残り時間: 00:40" at bounding box center [582, 406] width 574 height 29
click at [571, 397] on div "経過時間: 00:46 残り時間: 00:44" at bounding box center [582, 406] width 574 height 29
click at [559, 391] on div "経過時間: 00:48 残り時間: 00:42" at bounding box center [582, 392] width 567 height 22
click at [515, 384] on div "経過時間: 00:42 残り時間: 00:48" at bounding box center [582, 392] width 567 height 22
click at [568, 443] on icon at bounding box center [583, 446] width 51 height 51
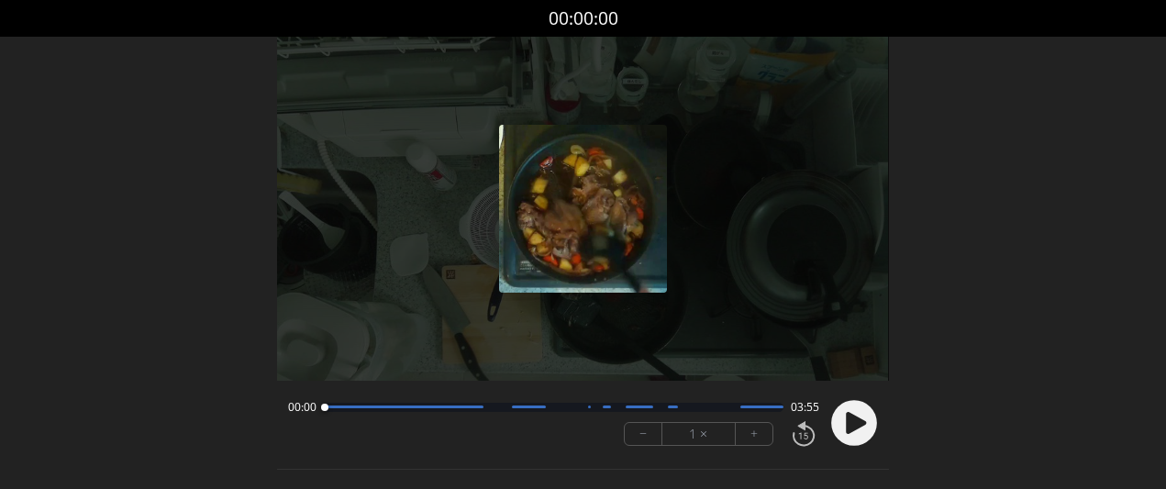
click at [758, 426] on button "+" at bounding box center [754, 434] width 37 height 22
click at [855, 419] on icon at bounding box center [856, 423] width 20 height 22
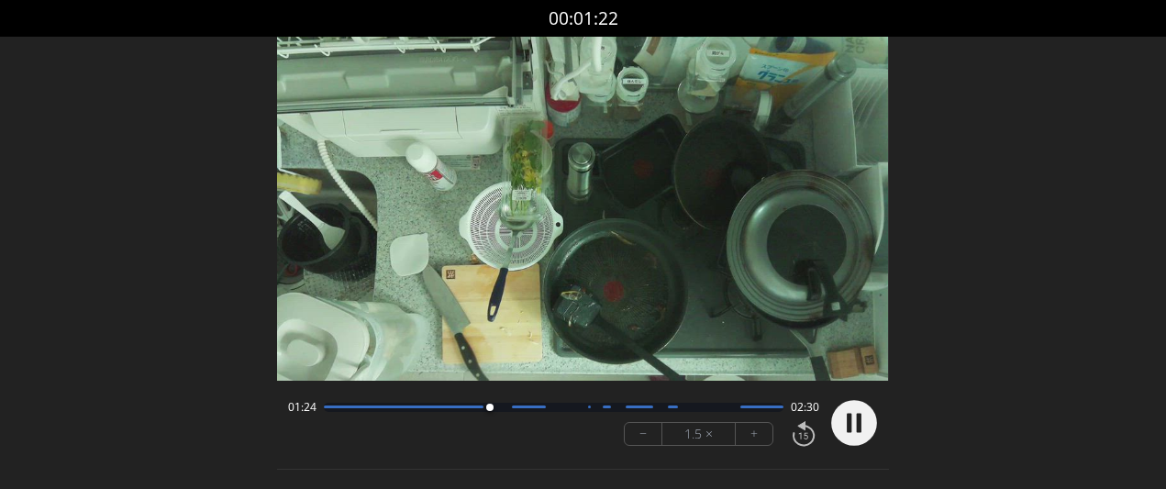
click at [752, 427] on font "+" at bounding box center [754, 433] width 7 height 21
